Goal: Task Accomplishment & Management: Manage account settings

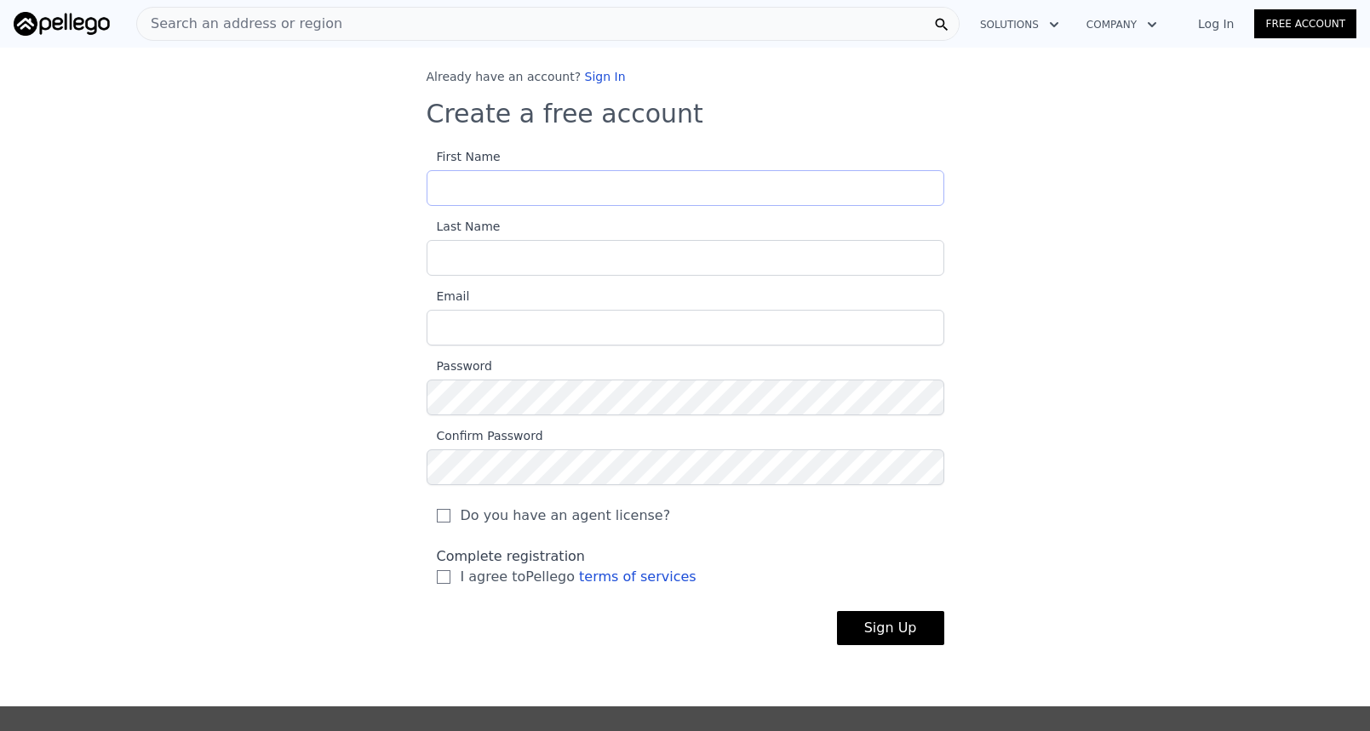
click at [579, 186] on input "First Name" at bounding box center [684, 188] width 517 height 36
type input "[PERSON_NAME]"
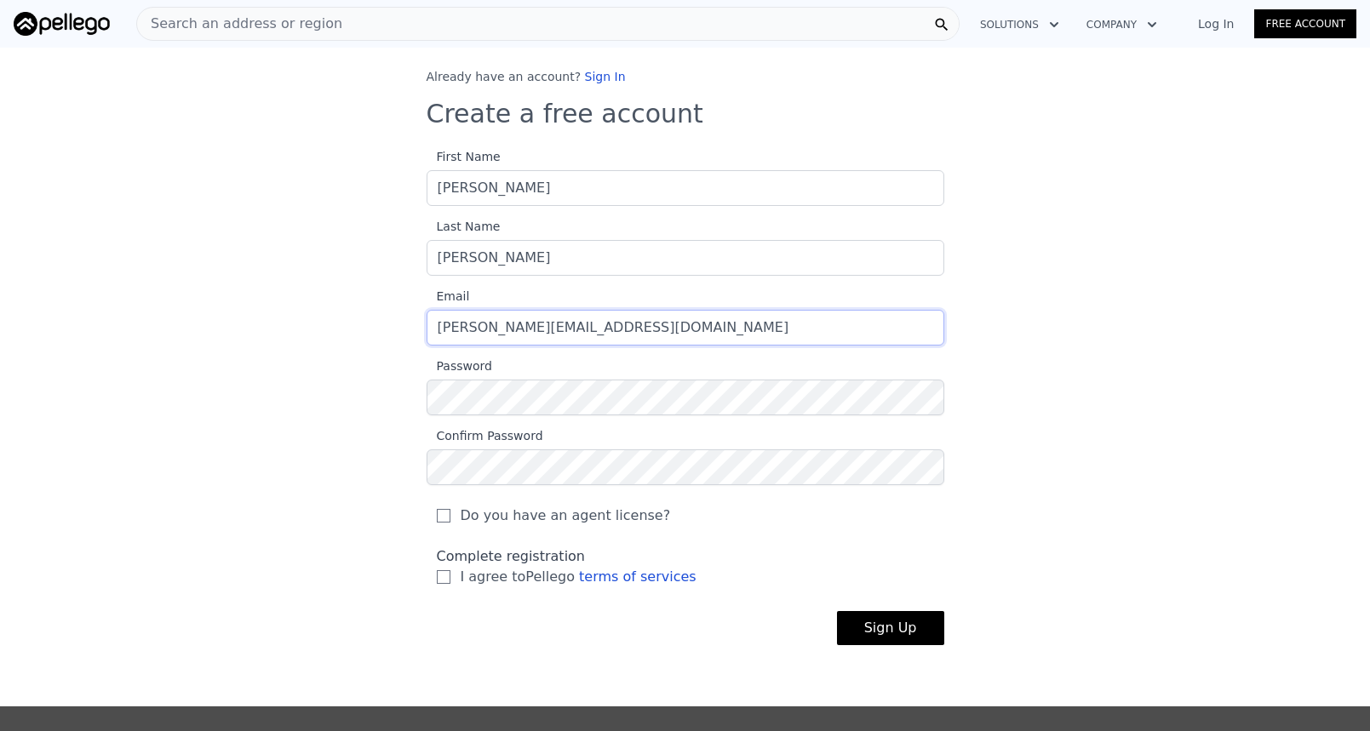
type input "[PERSON_NAME][EMAIL_ADDRESS][DOMAIN_NAME]"
click at [443, 512] on label "Do you have an agent license?" at bounding box center [685, 516] width 497 height 20
click at [443, 512] on input "Do you have an agent license?" at bounding box center [444, 516] width 14 height 14
checkbox input "true"
click at [437, 570] on input "I agree to Pellego terms of services" at bounding box center [444, 577] width 14 height 14
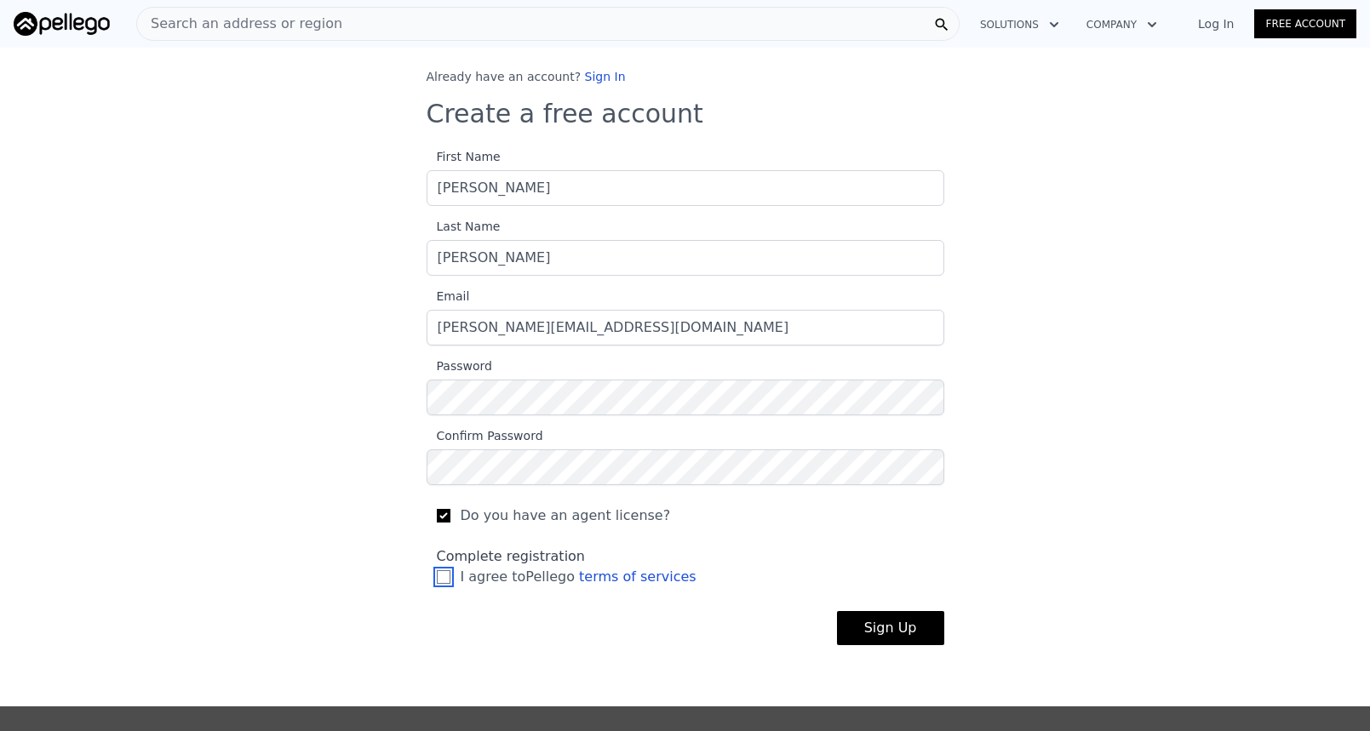
checkbox input "true"
click at [876, 638] on button "Sign Up" at bounding box center [890, 628] width 107 height 34
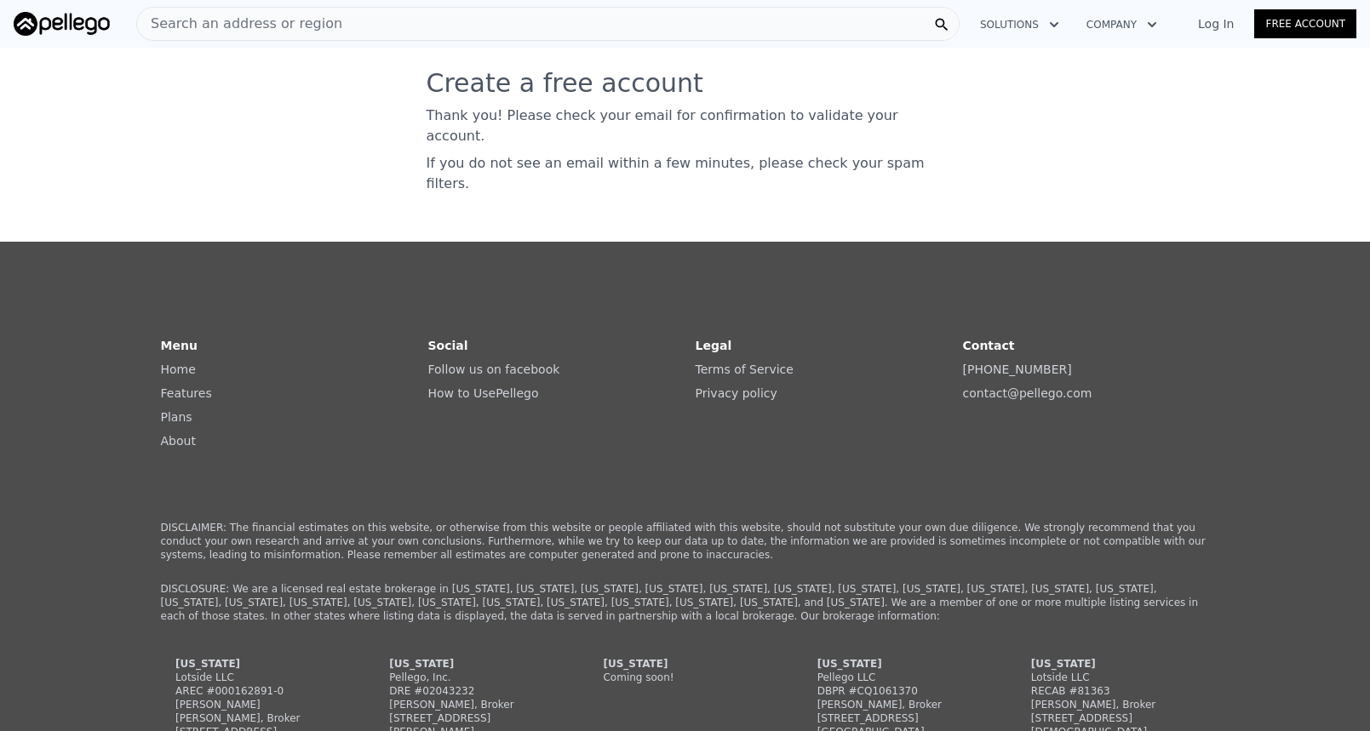
click at [771, 112] on p "Thank you! Please check your email for confirmation to validate your account." at bounding box center [684, 126] width 517 height 41
click at [773, 113] on p "Thank you! Please check your email for confirmation to validate your account." at bounding box center [684, 126] width 517 height 41
click at [773, 112] on p "Thank you! Please check your email for confirmation to validate your account." at bounding box center [684, 126] width 517 height 41
click at [57, 22] on img at bounding box center [62, 24] width 96 height 24
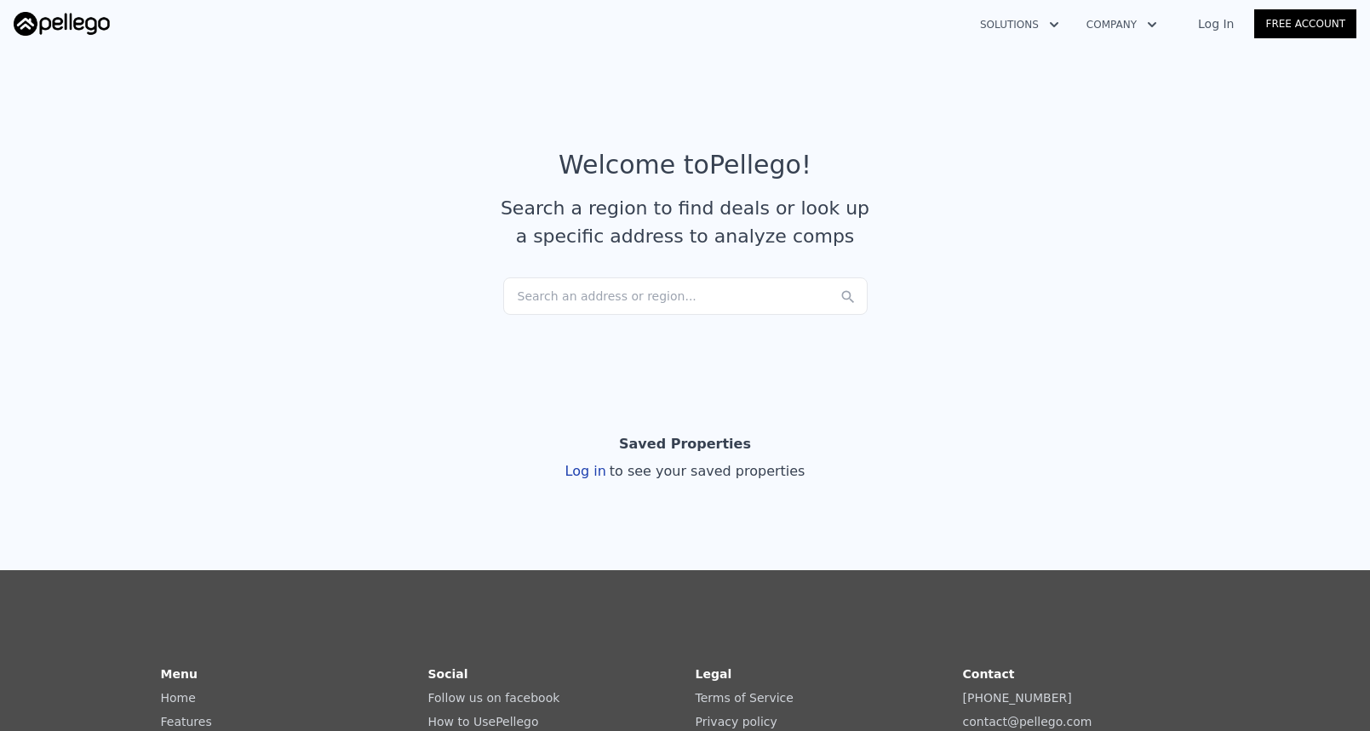
click at [1214, 35] on div "Log In Free Account" at bounding box center [1266, 23] width 179 height 27
click at [1214, 26] on link "Log In" at bounding box center [1215, 23] width 77 height 17
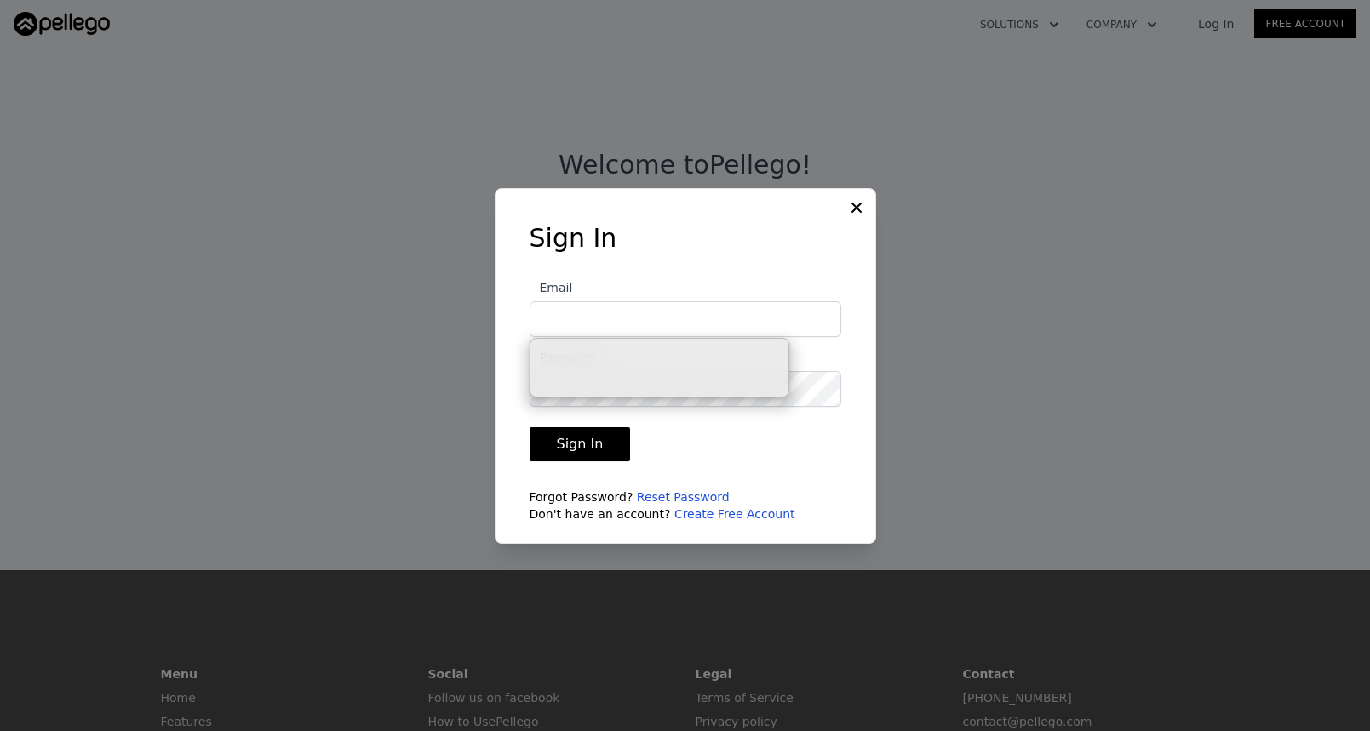
click at [700, 320] on input "Email" at bounding box center [685, 319] width 312 height 36
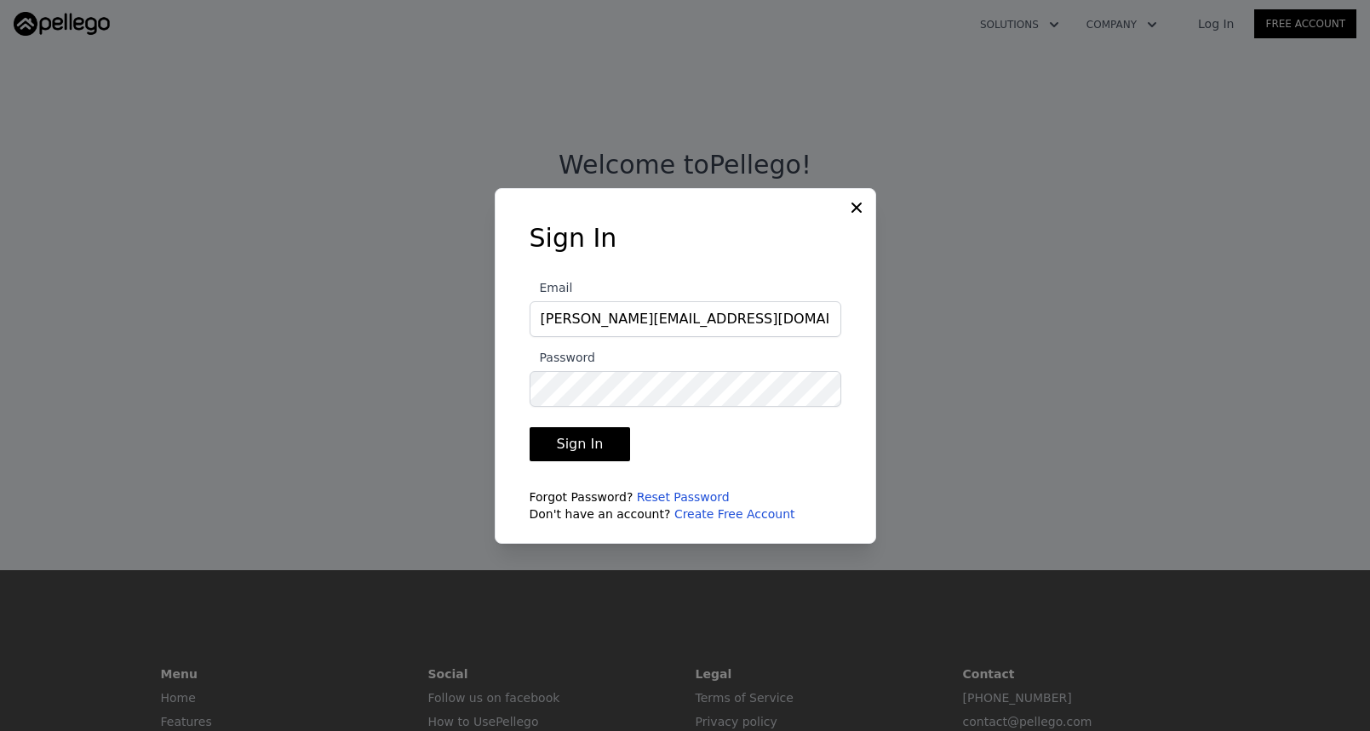
type input "[PERSON_NAME][EMAIL_ADDRESS][DOMAIN_NAME]"
click at [529, 427] on button "Sign In" at bounding box center [579, 444] width 101 height 34
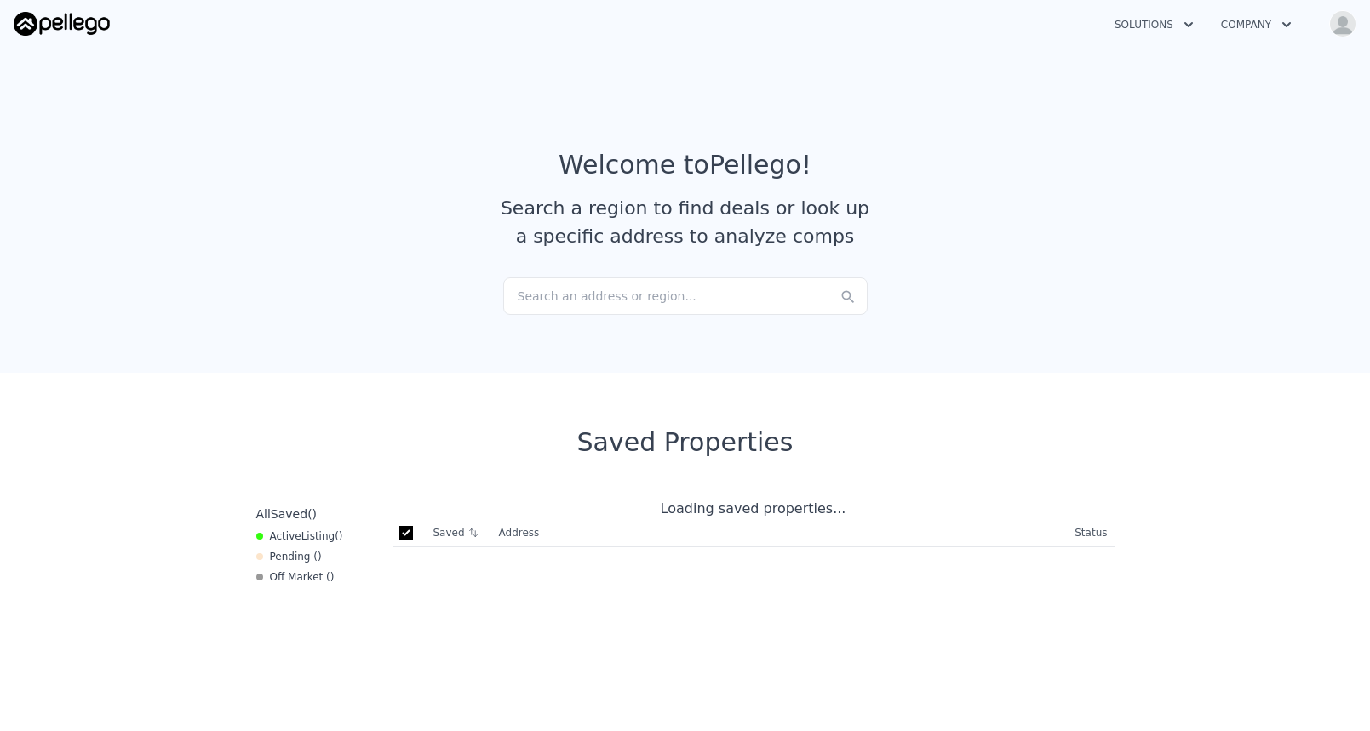
checkbox input "true"
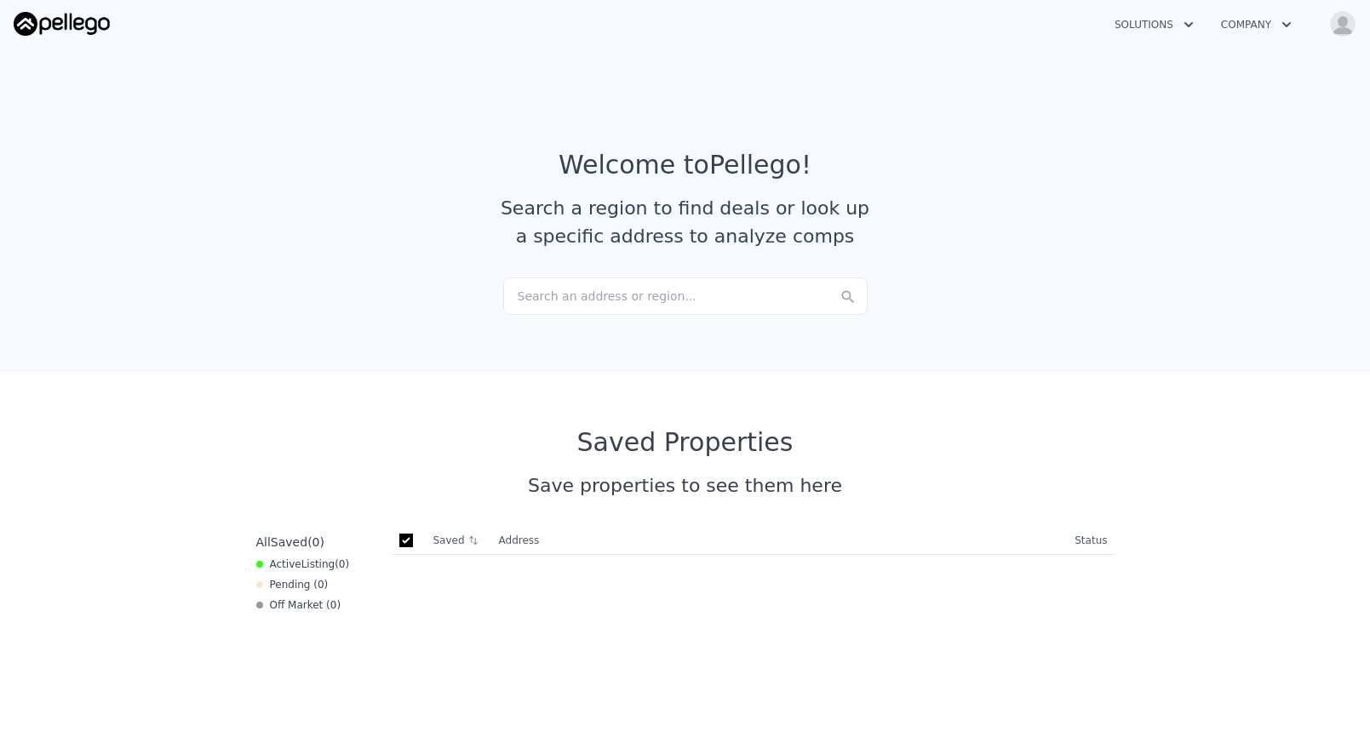
click at [660, 293] on div "Search an address or region..." at bounding box center [685, 295] width 364 height 37
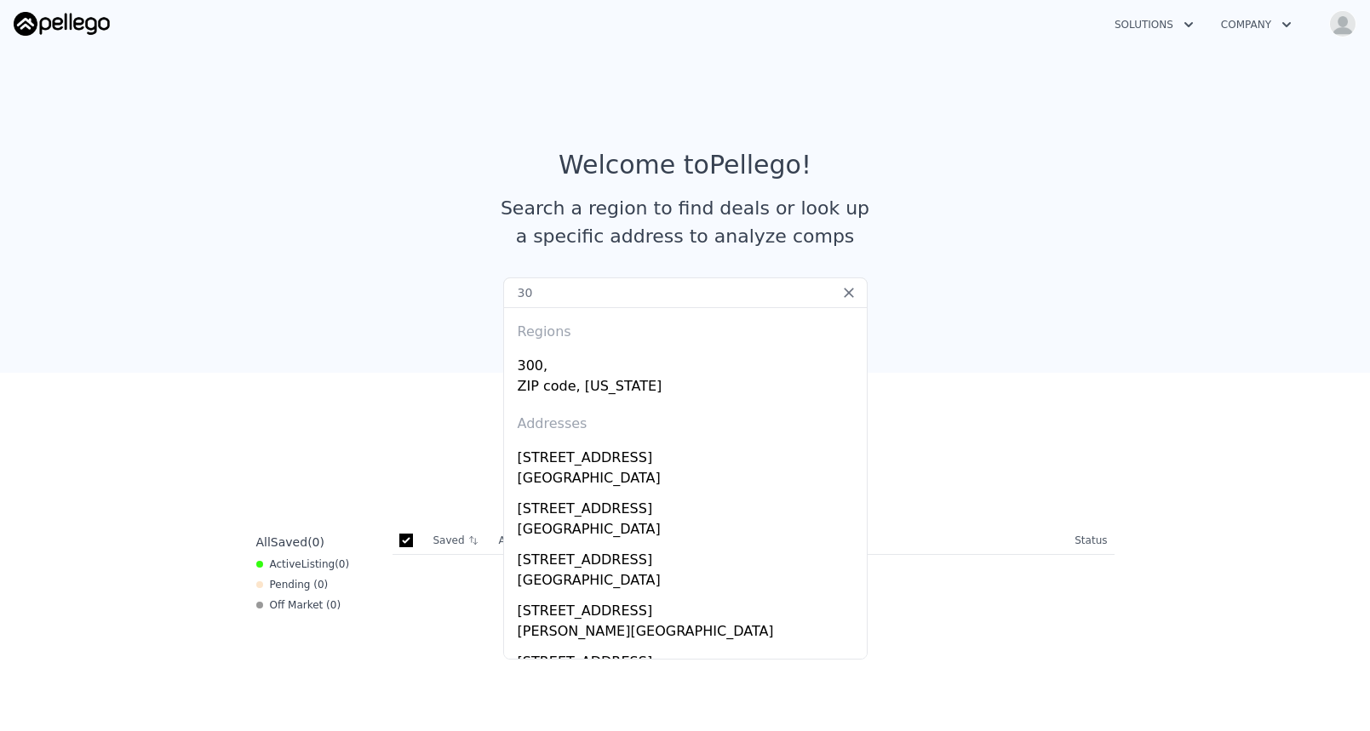
type input "3"
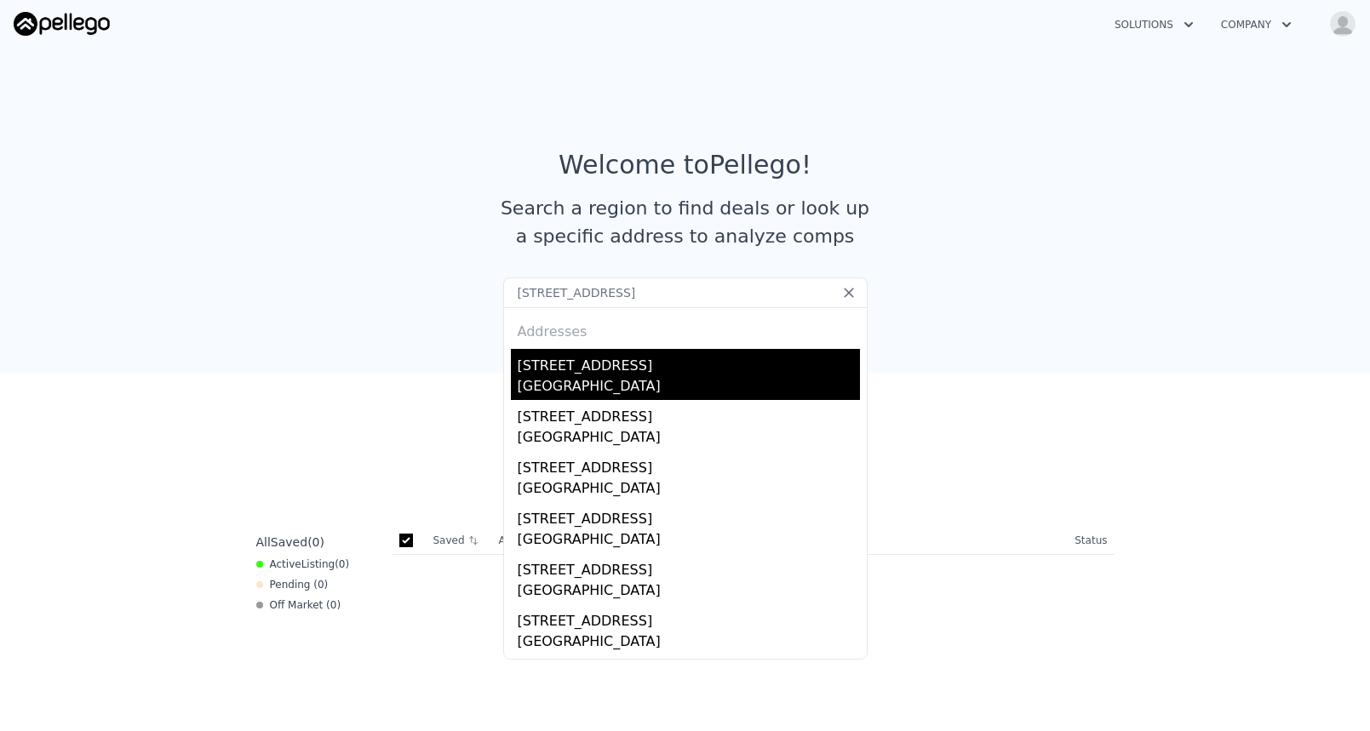
type input "[STREET_ADDRESS]"
click at [598, 390] on div "[GEOGRAPHIC_DATA]" at bounding box center [688, 388] width 342 height 24
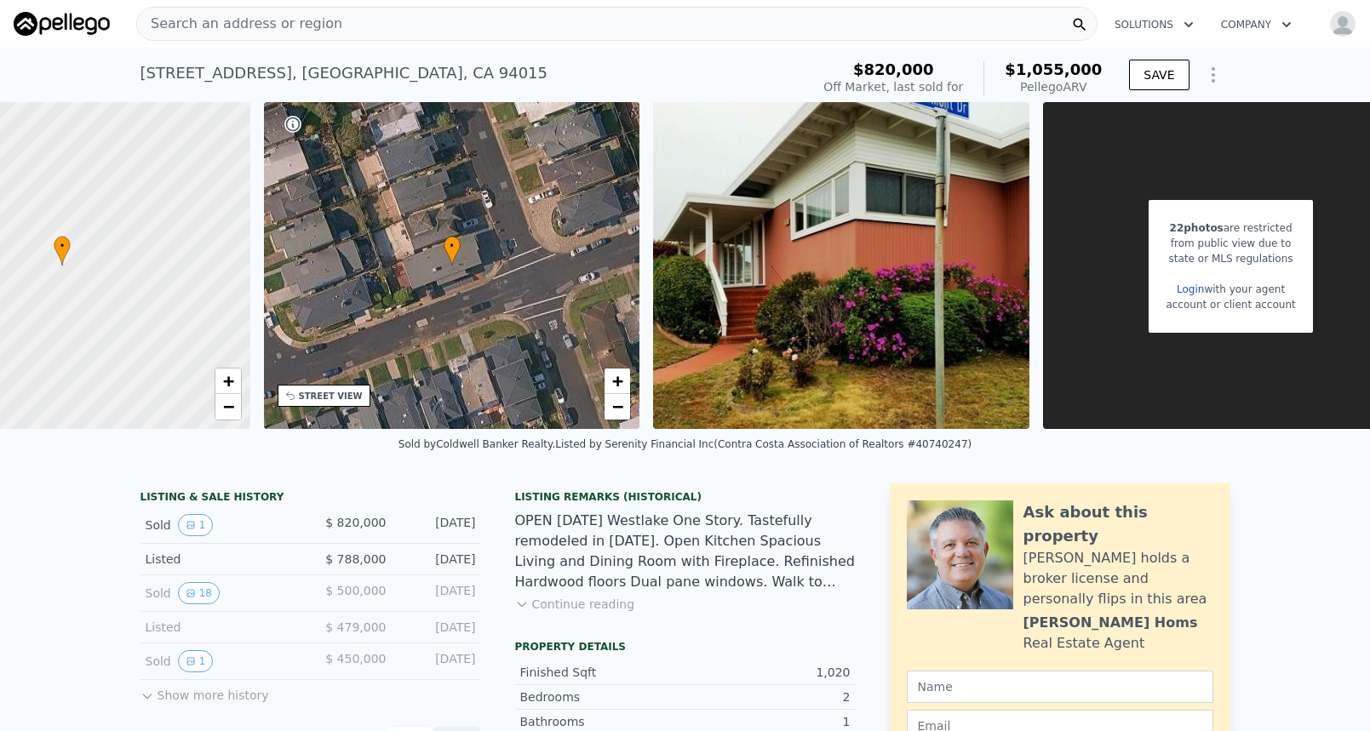
scroll to position [0, 201]
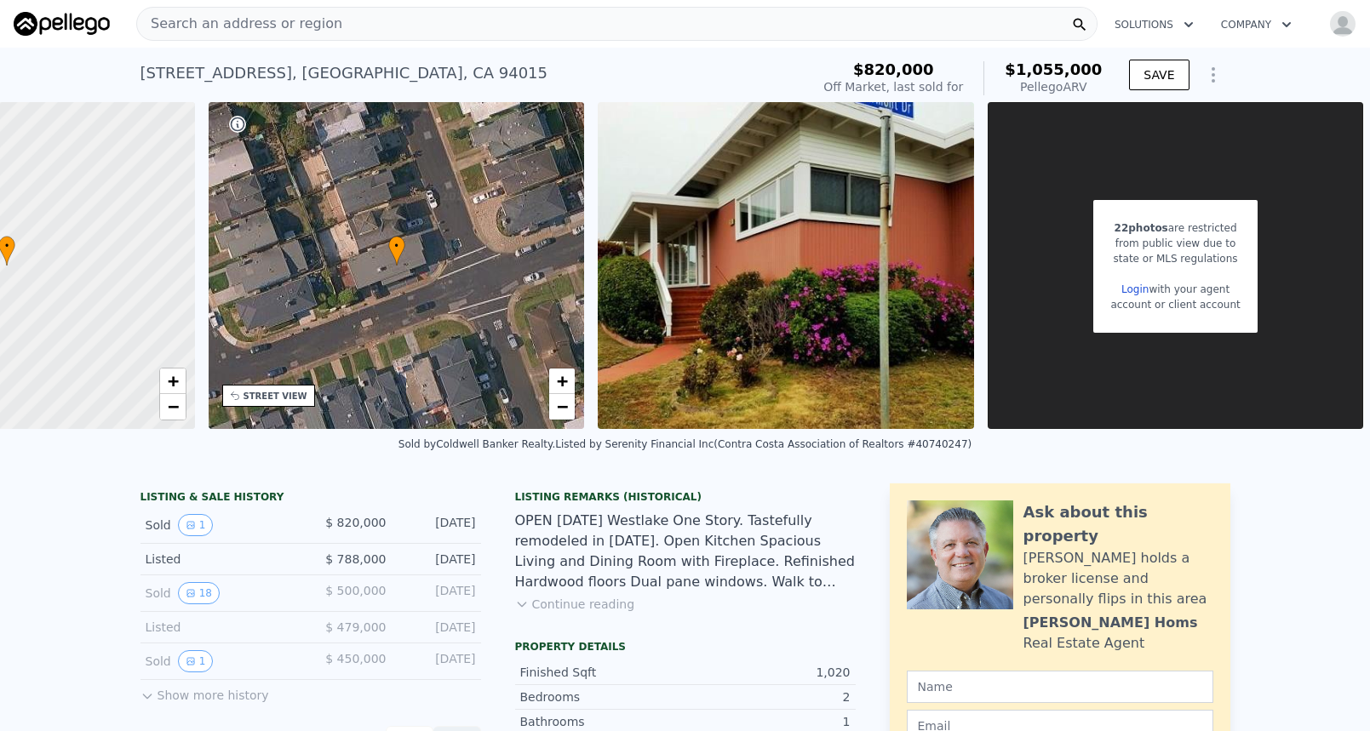
click at [1127, 289] on link "Login" at bounding box center [1134, 289] width 27 height 12
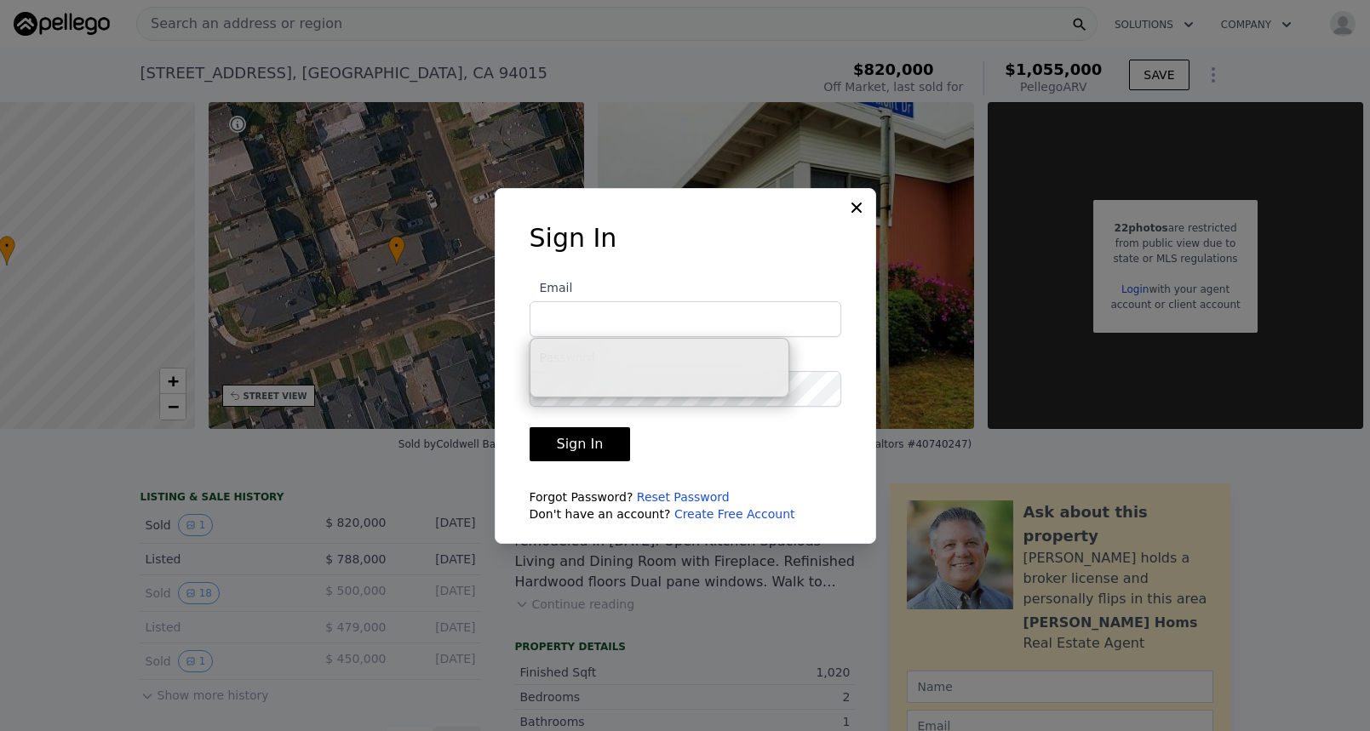
click at [681, 308] on input "Email" at bounding box center [685, 319] width 312 height 36
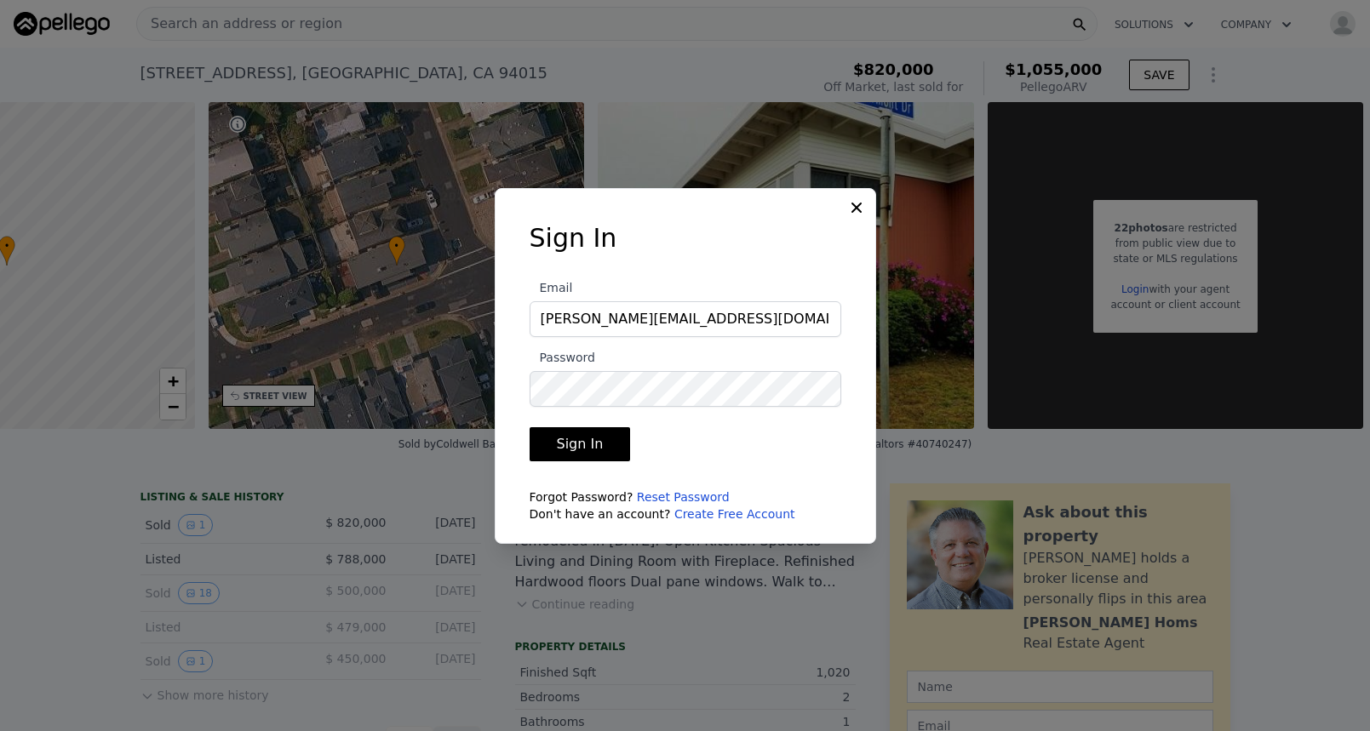
type input "[PERSON_NAME][EMAIL_ADDRESS][DOMAIN_NAME]"
click at [529, 427] on button "Sign In" at bounding box center [579, 444] width 101 height 34
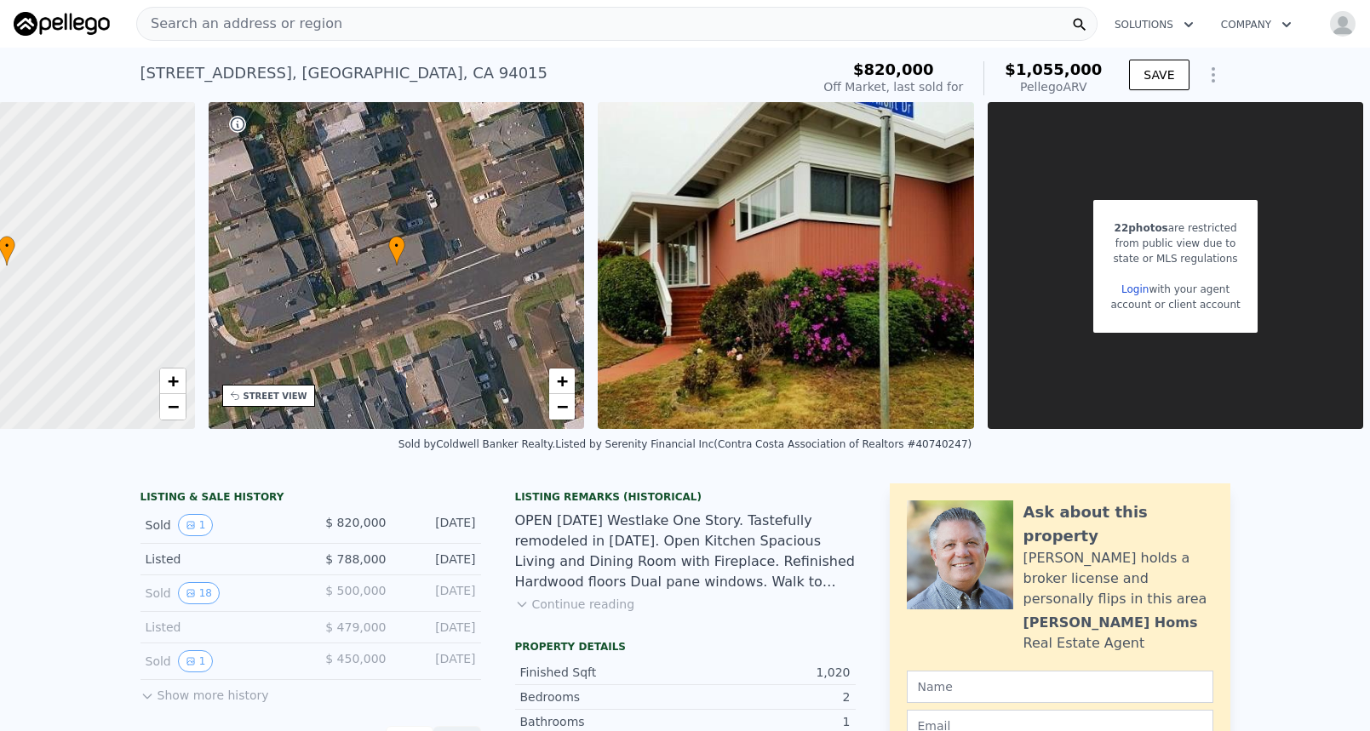
click at [1329, 25] on img "button" at bounding box center [1342, 23] width 27 height 27
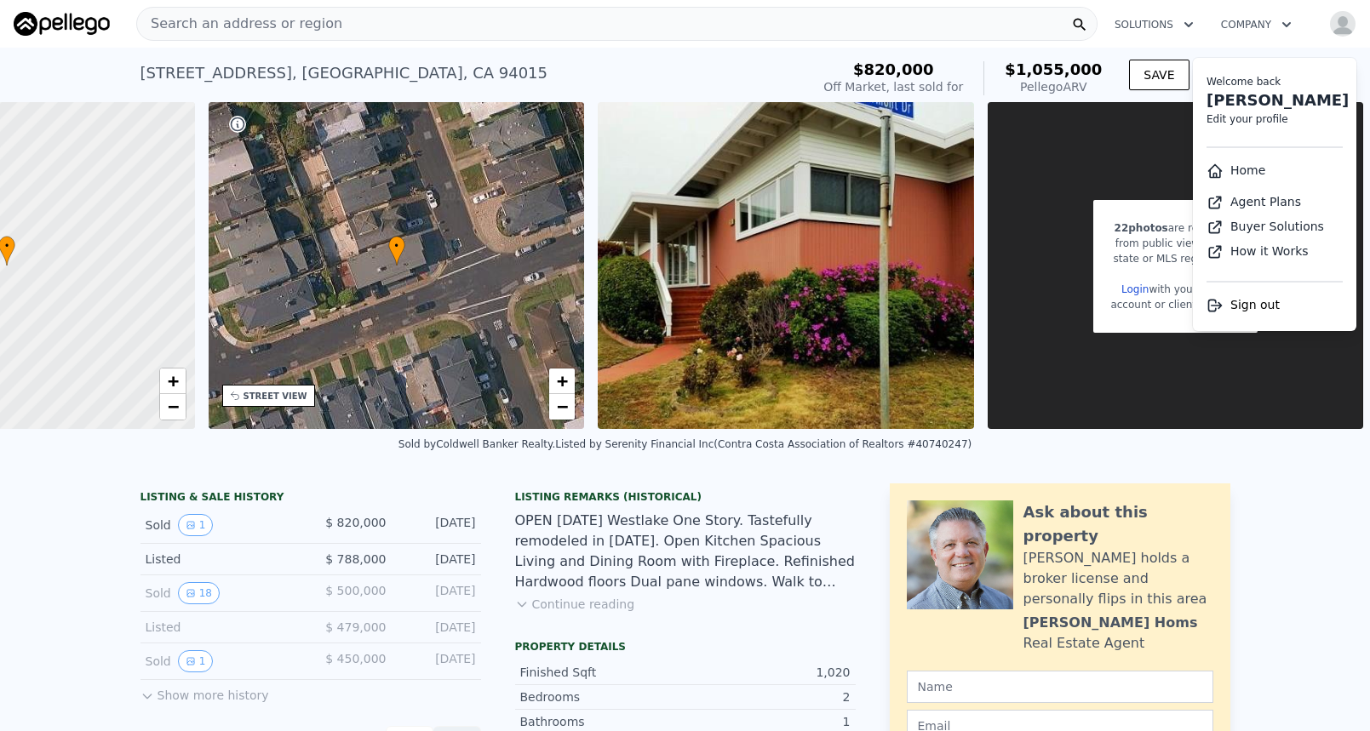
click at [1238, 119] on link "Edit your profile" at bounding box center [1247, 119] width 82 height 12
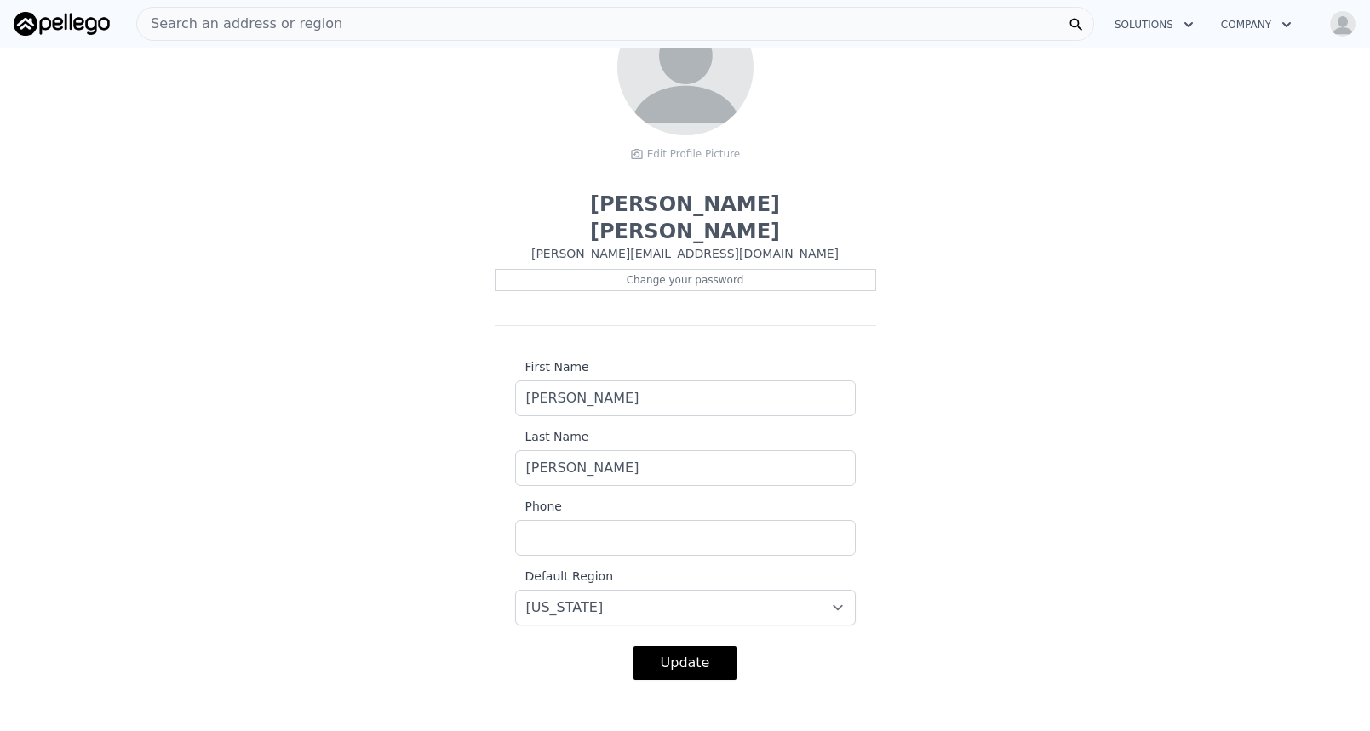
scroll to position [222, 0]
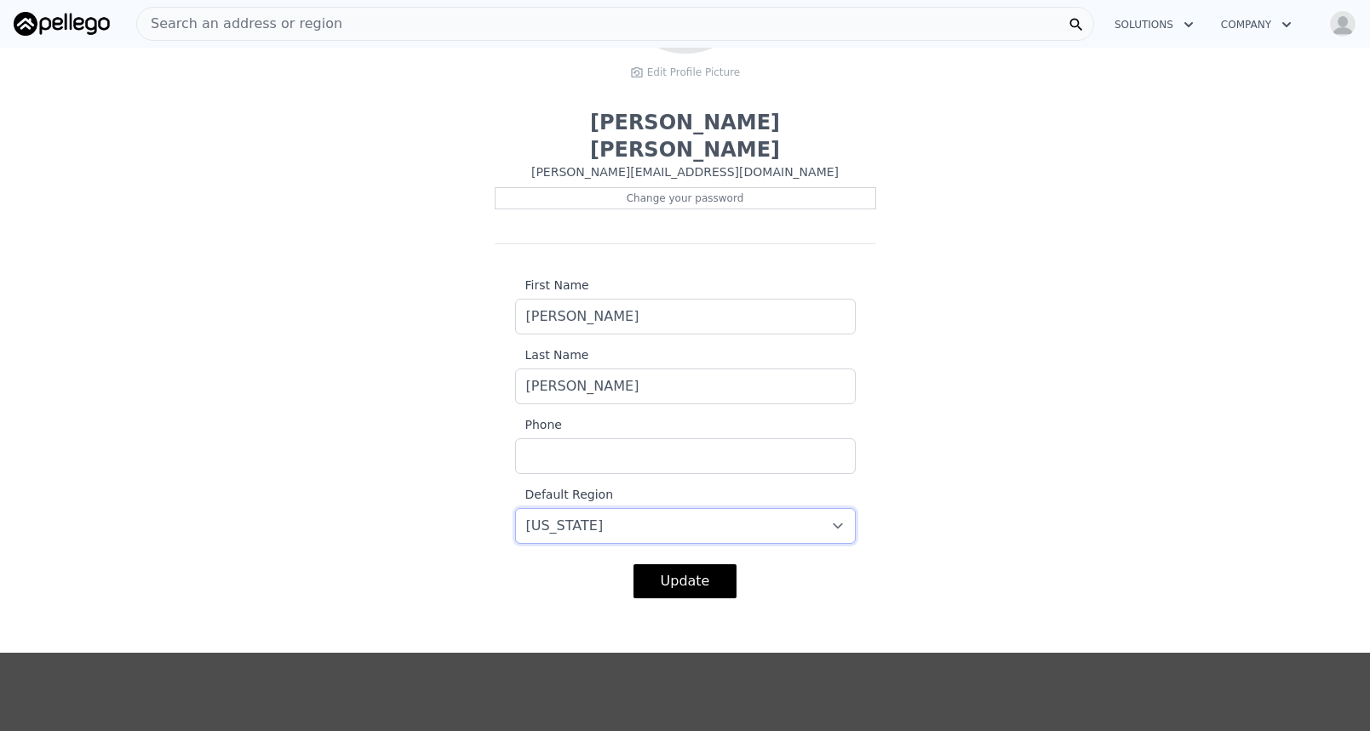
click at [700, 508] on select "-- select -- [US_STATE] [US_STATE] [US_STATE] [US_STATE] [US_STATE] [US_STATE]" at bounding box center [685, 526] width 340 height 36
select select "6"
click at [515, 508] on select "-- select -- [US_STATE] [US_STATE] [US_STATE] [US_STATE] [US_STATE] [US_STATE]" at bounding box center [685, 526] width 340 height 36
click at [680, 564] on button "Update" at bounding box center [685, 581] width 104 height 34
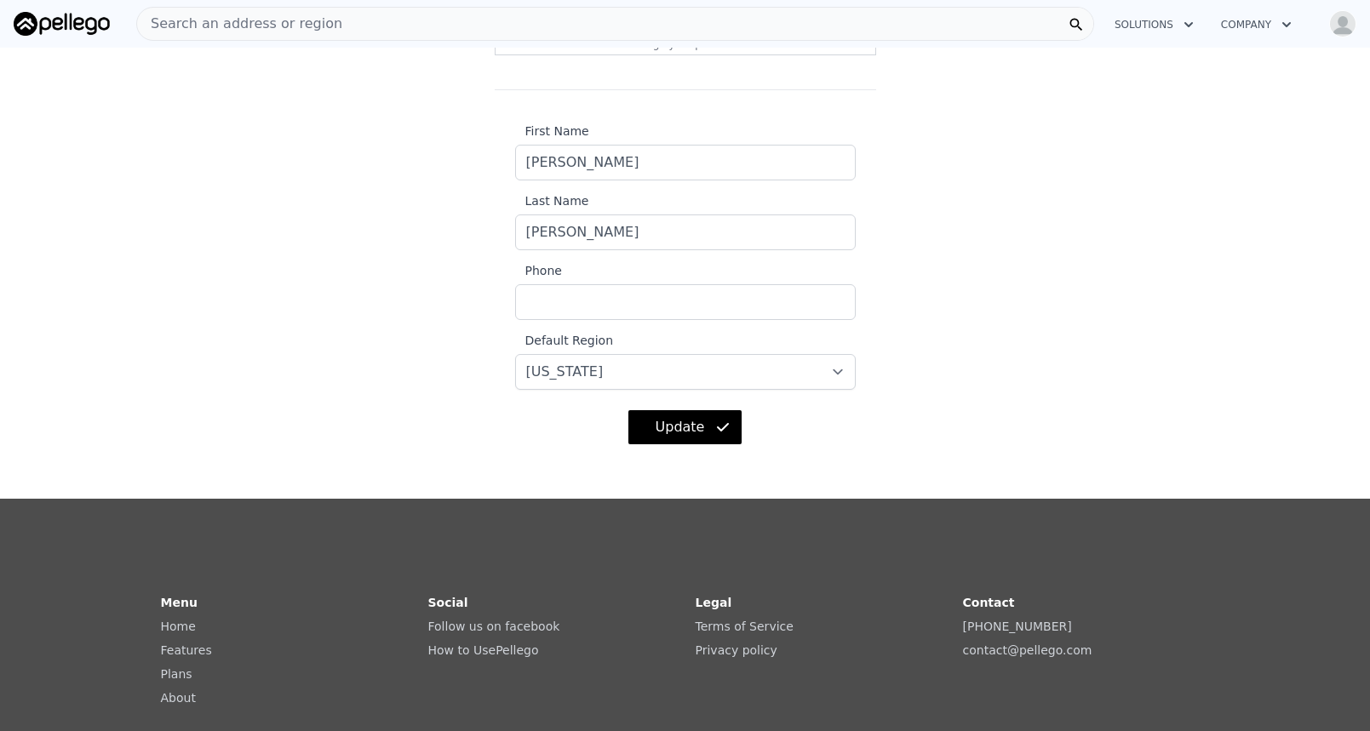
scroll to position [0, 0]
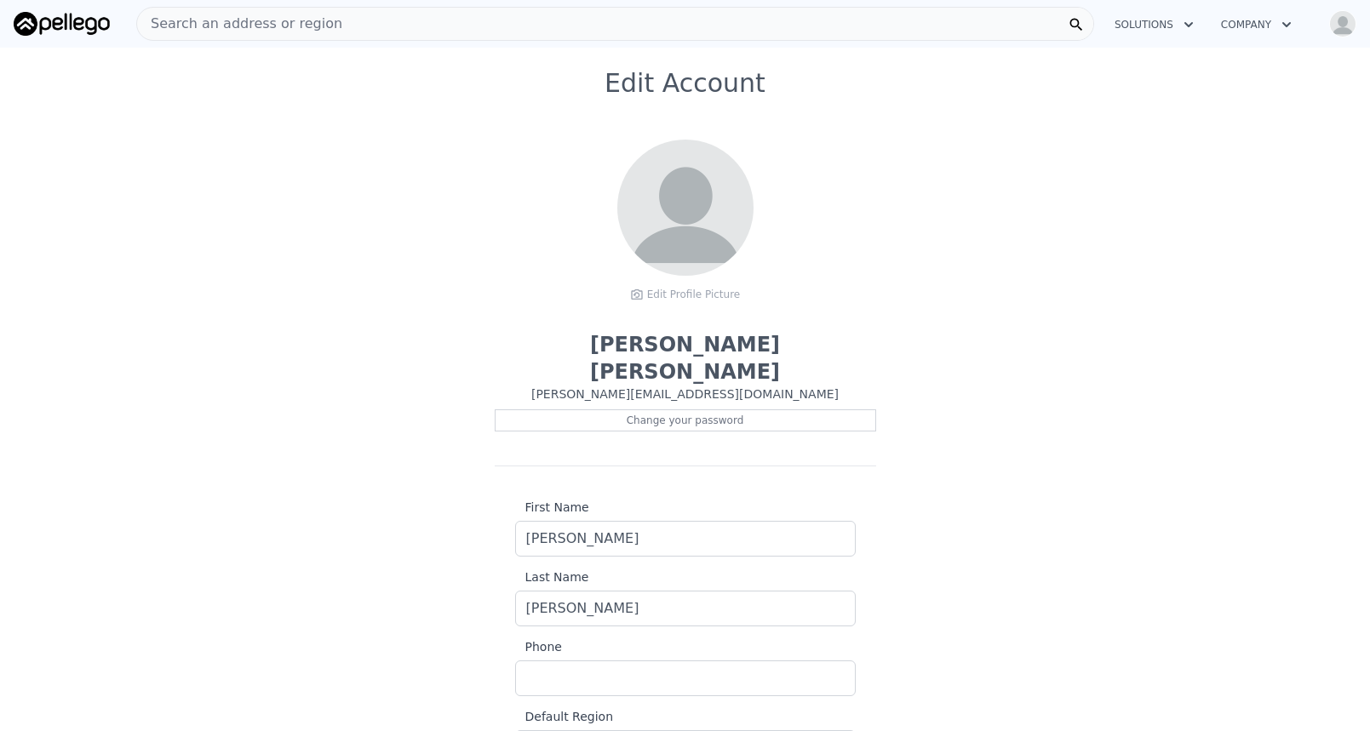
click at [1335, 26] on img "button" at bounding box center [1342, 23] width 27 height 27
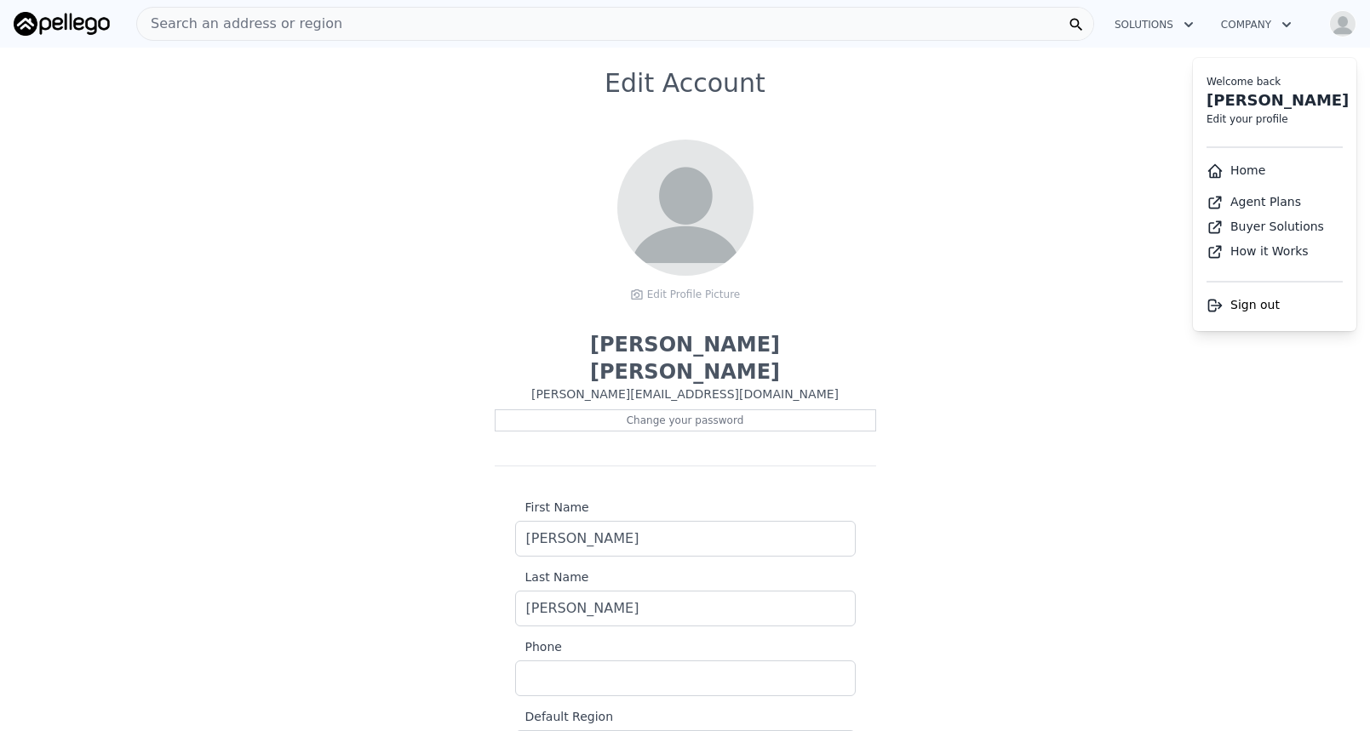
click at [1249, 202] on link "Agent Plans" at bounding box center [1253, 202] width 94 height 14
click at [1078, 239] on div "Edit Account Edit Profile Picture Carol Kim-Surdu [EMAIL_ADDRESS][DOMAIN_NAME] …" at bounding box center [685, 454] width 1370 height 773
